Goal: Transaction & Acquisition: Subscribe to service/newsletter

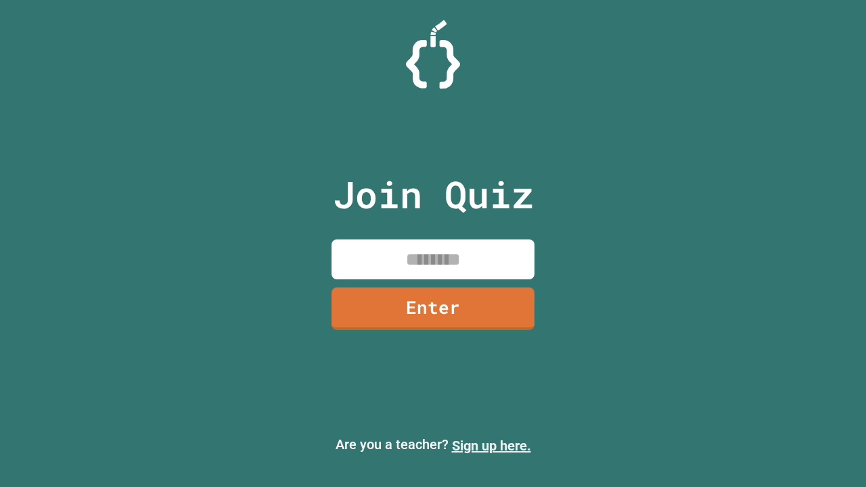
click at [491, 446] on link "Sign up here." at bounding box center [491, 446] width 79 height 16
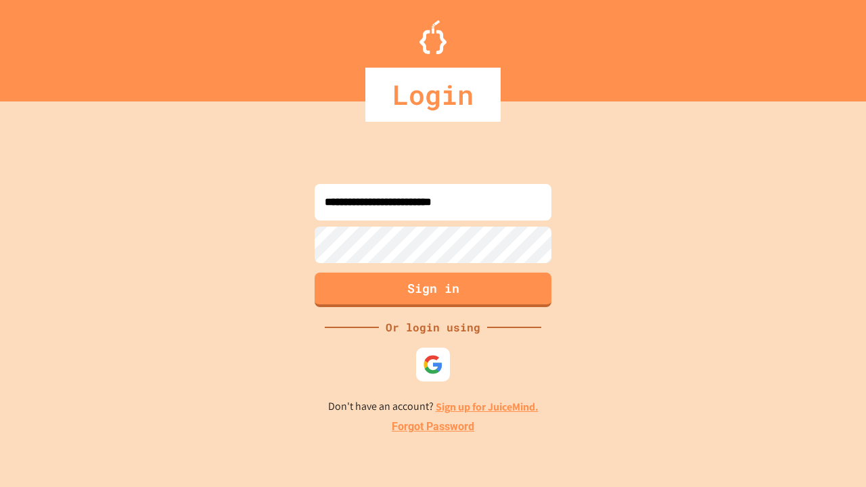
type input "**********"
